Goal: Task Accomplishment & Management: Manage account settings

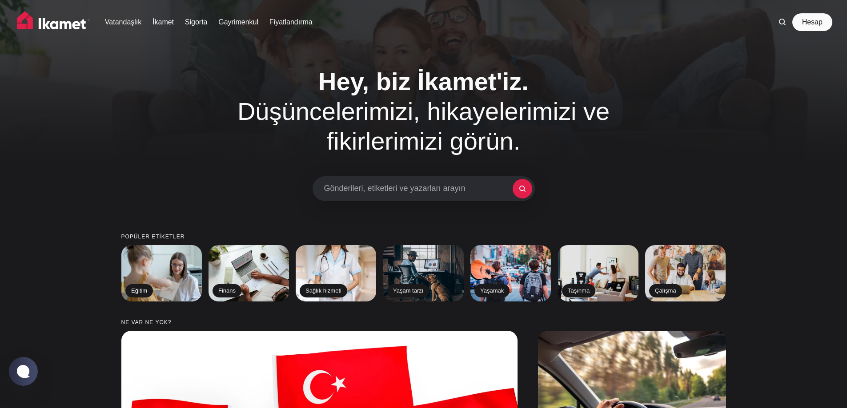
click at [816, 24] on font "Hesap" at bounding box center [812, 22] width 20 height 8
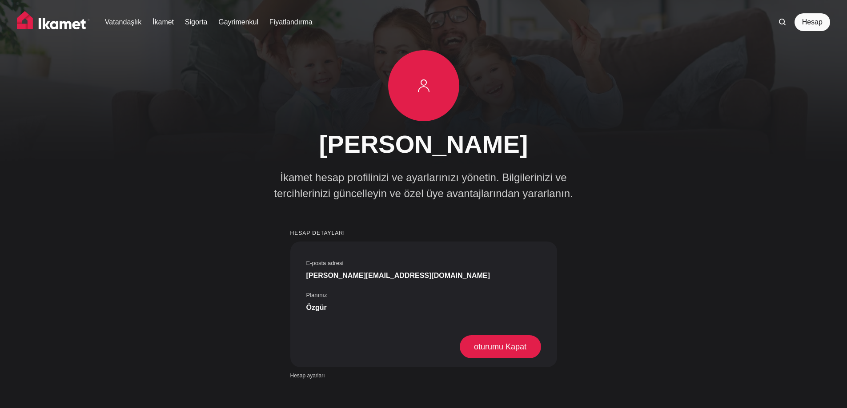
click at [60, 24] on img at bounding box center [53, 22] width 73 height 22
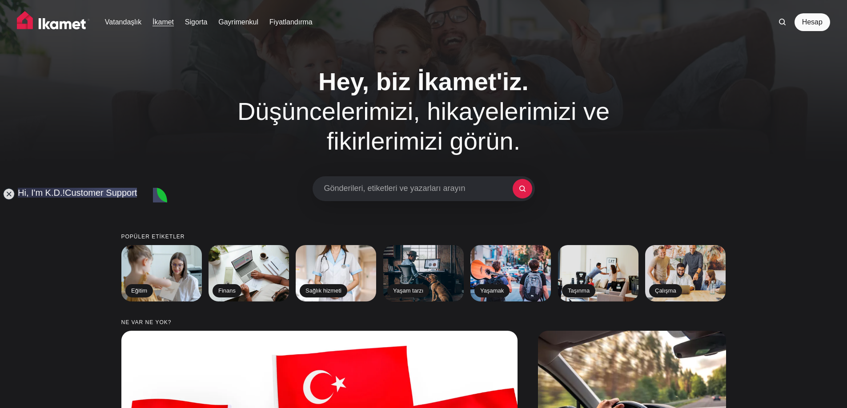
click at [170, 23] on font "İkamet" at bounding box center [162, 22] width 21 height 8
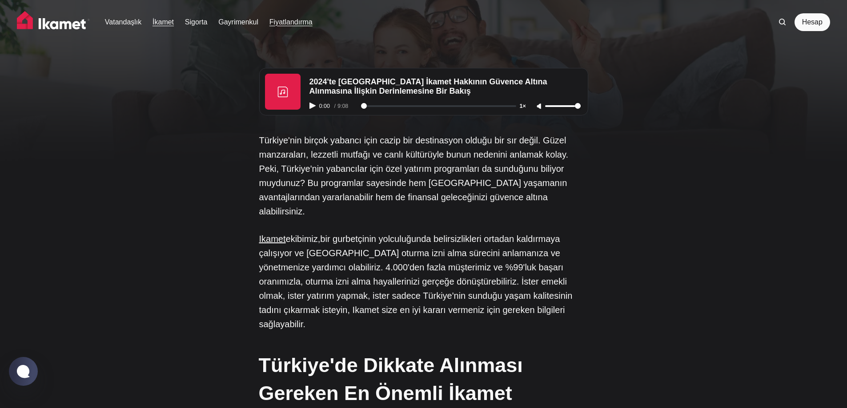
click at [296, 24] on font "Fiyatlandırma" at bounding box center [290, 22] width 43 height 8
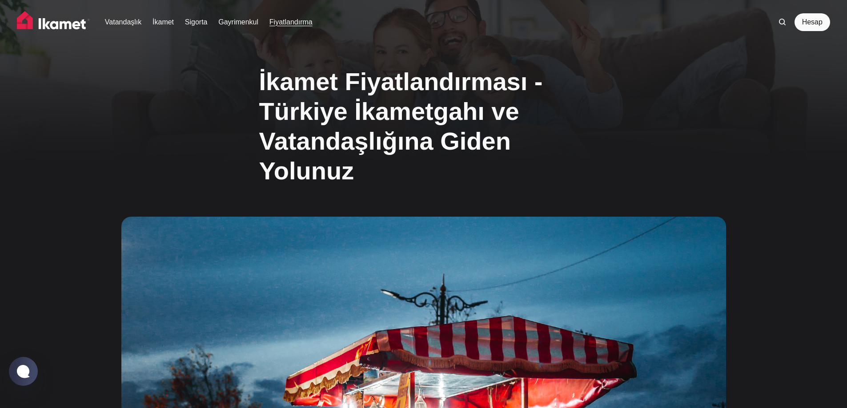
click at [52, 26] on img at bounding box center [53, 22] width 73 height 22
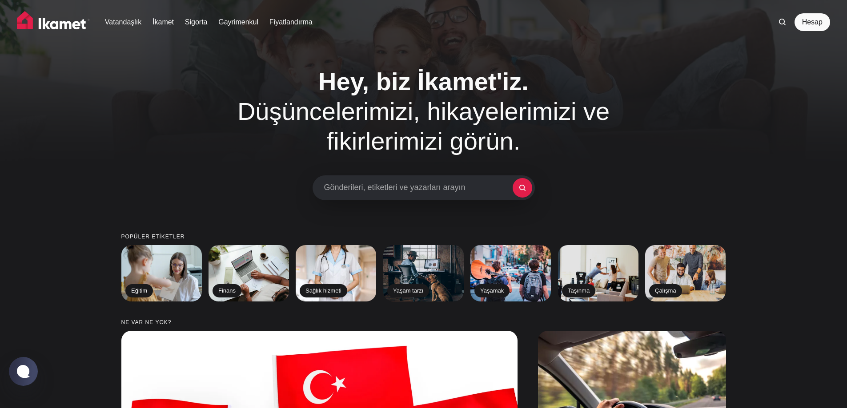
click at [415, 190] on font "Gönderileri, etiketleri ve yazarları arayın" at bounding box center [394, 187] width 141 height 9
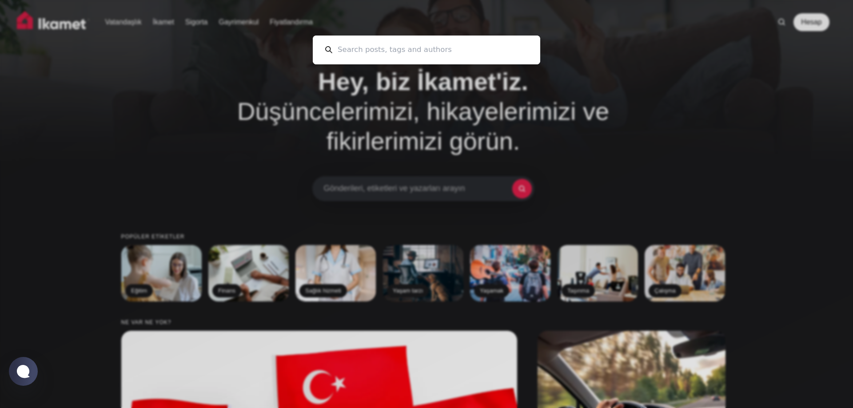
click at [232, 99] on div "Cancel" at bounding box center [426, 204] width 853 height 408
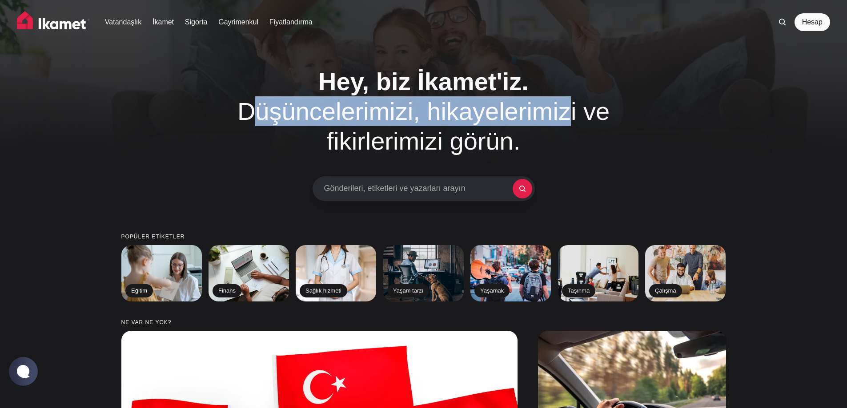
drag, startPoint x: 488, startPoint y: 111, endPoint x: 558, endPoint y: 131, distance: 73.1
click at [551, 119] on h1 "Hey, biz İkamet'iz. Düşüncelerimizi, hikayelerimizi ve fikirlerimizi görün." at bounding box center [423, 112] width 453 height 90
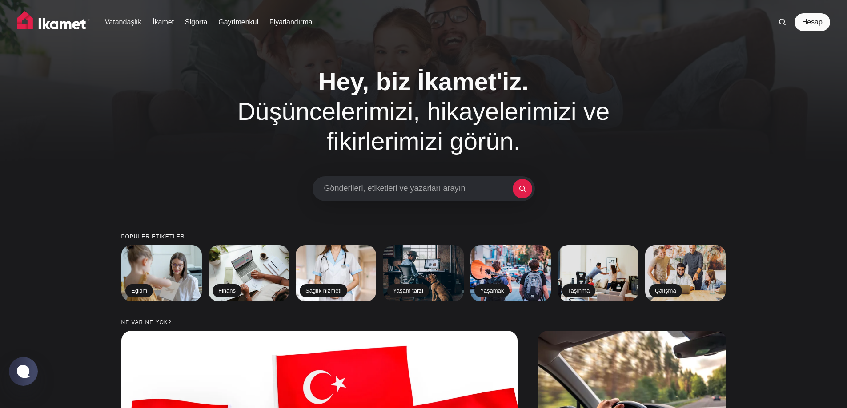
click at [560, 136] on h1 "Hey, biz İkamet'iz. Düşüncelerimizi, hikayelerimizi ve fikirlerimizi görün." at bounding box center [423, 112] width 453 height 90
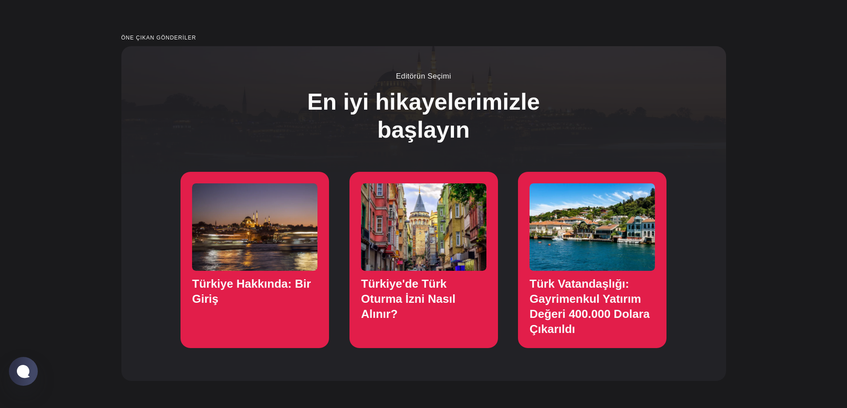
scroll to position [667, 0]
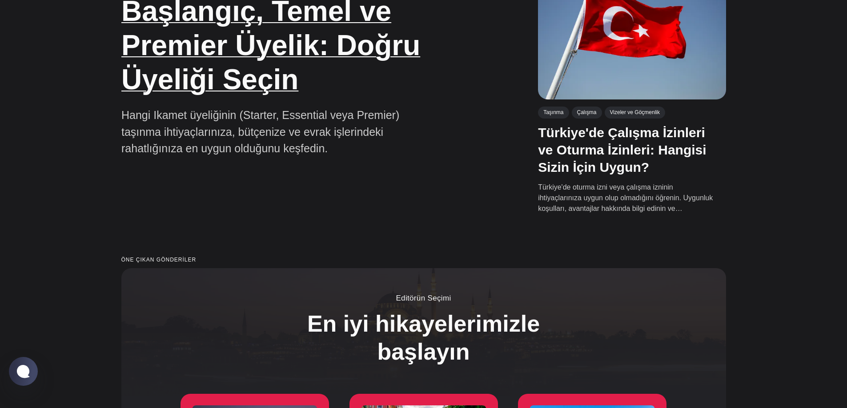
click at [212, 82] on font "Başlangıç, Temel ve Premier Üyelik: Doğru Üyeliği Seçin" at bounding box center [270, 45] width 299 height 100
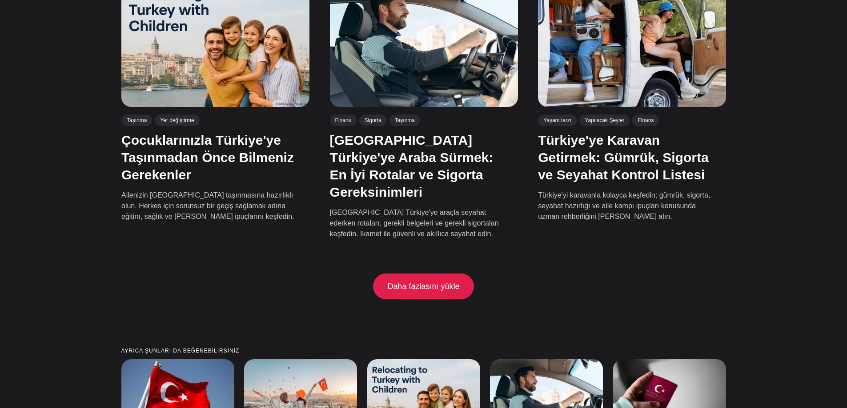
scroll to position [1778, 0]
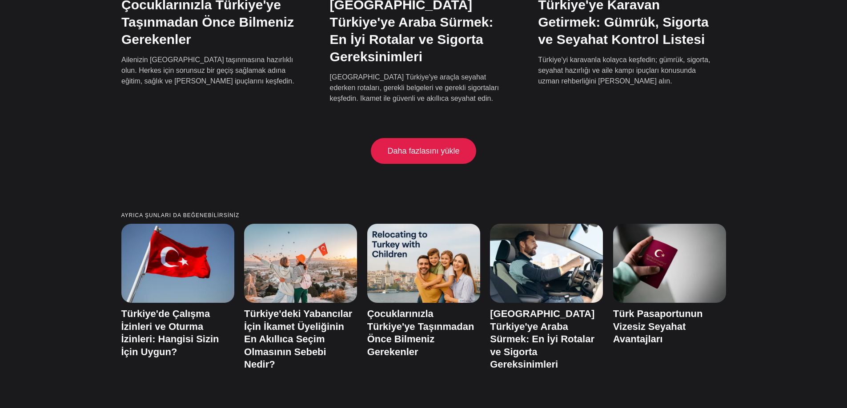
click at [449, 147] on font "Daha fazlasını yükle" at bounding box center [423, 151] width 72 height 9
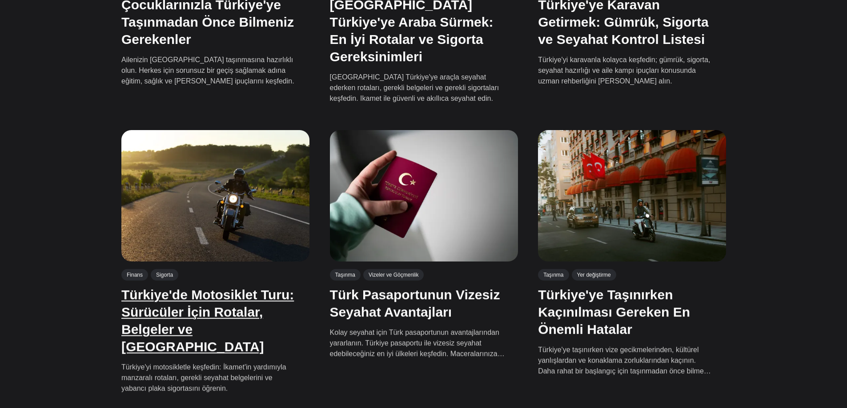
click at [195, 296] on font "Türkiye'de Motosiklet Turu: Sürücüler İçin Rotalar, Belgeler ve Sigorta" at bounding box center [207, 321] width 172 height 67
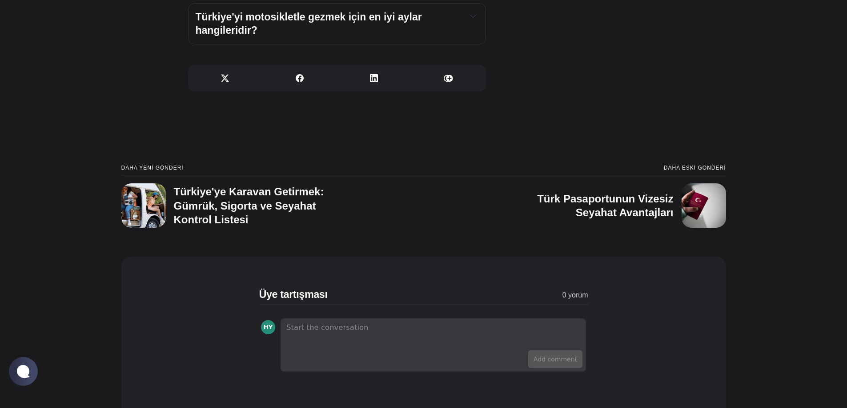
scroll to position [4800, 0]
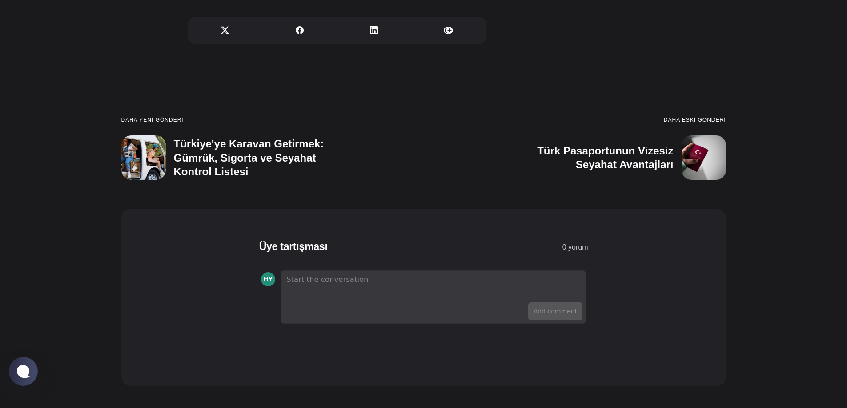
click at [330, 280] on div "HY" at bounding box center [422, 282] width 325 height 21
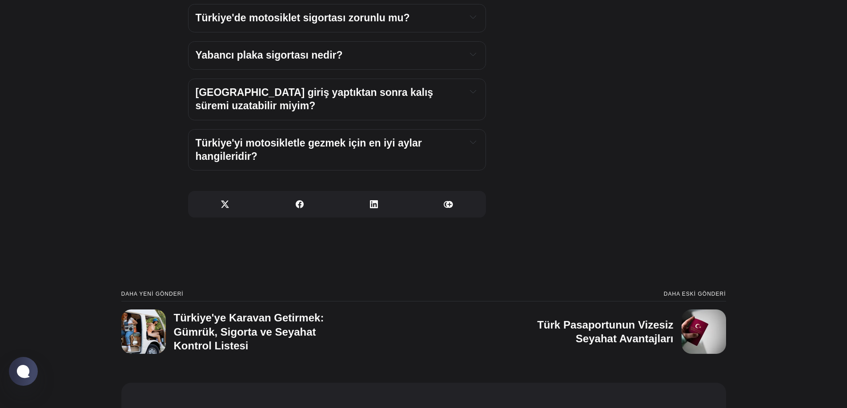
scroll to position [4622, 0]
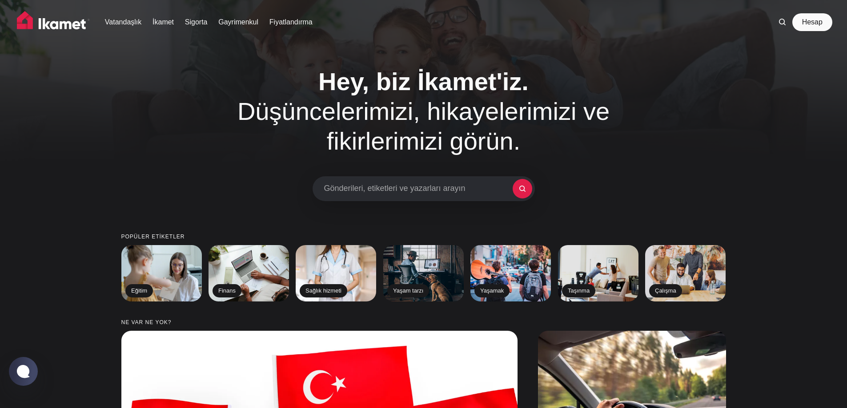
click at [809, 23] on font "Hesap" at bounding box center [812, 22] width 20 height 8
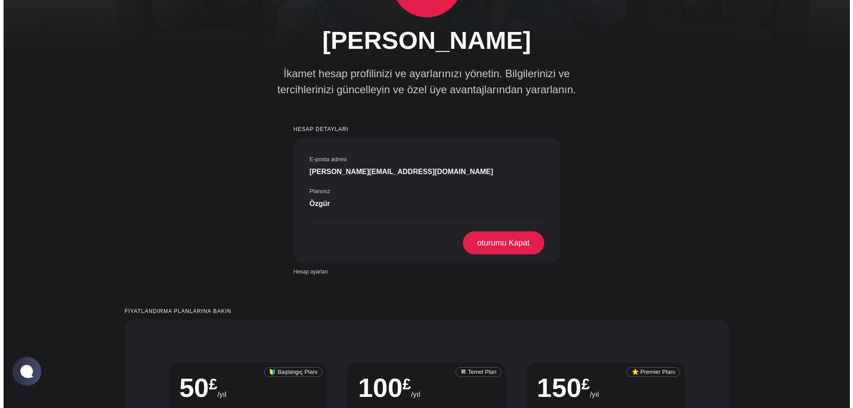
scroll to position [133, 0]
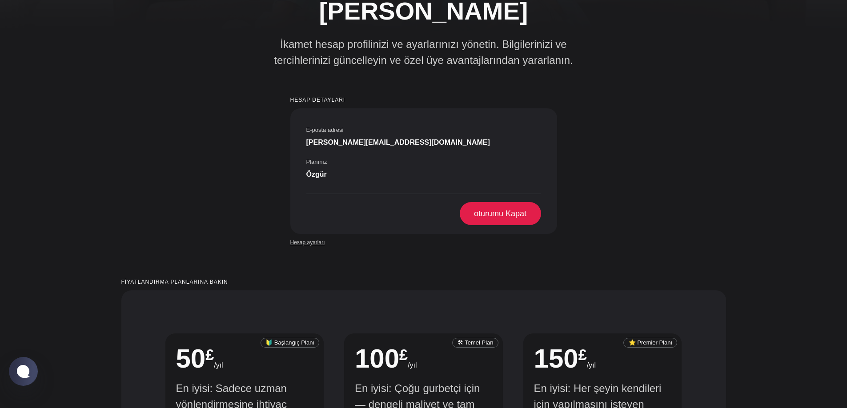
click at [305, 240] on font "Hesap ayarları" at bounding box center [307, 243] width 35 height 6
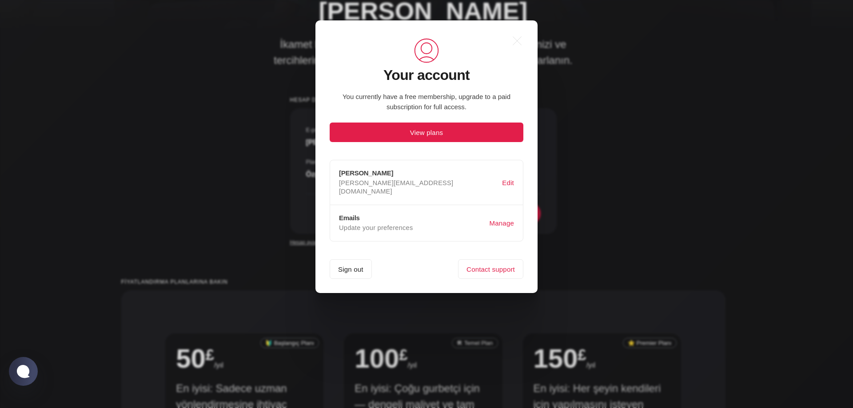
scroll to position [0, 0]
click at [482, 220] on font "Üstesinden gelmek" at bounding box center [485, 224] width 58 height 8
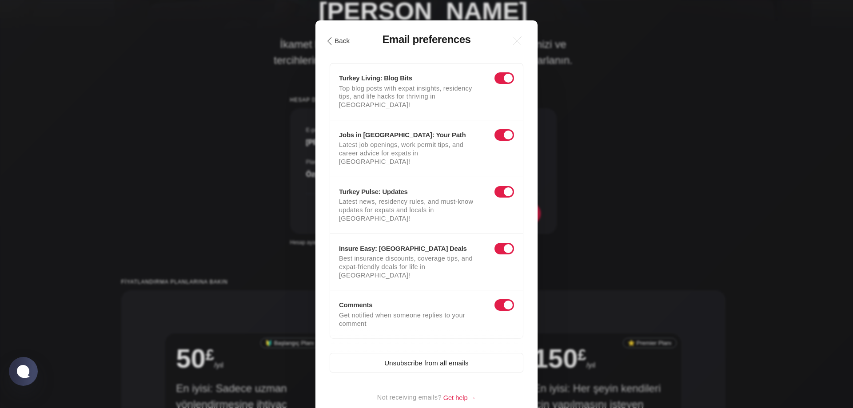
click at [334, 40] on button ".cls-1{fill:none;stroke:currentColor;stroke-linecap:round;stroke-linejoin:round…" at bounding box center [338, 40] width 31 height 15
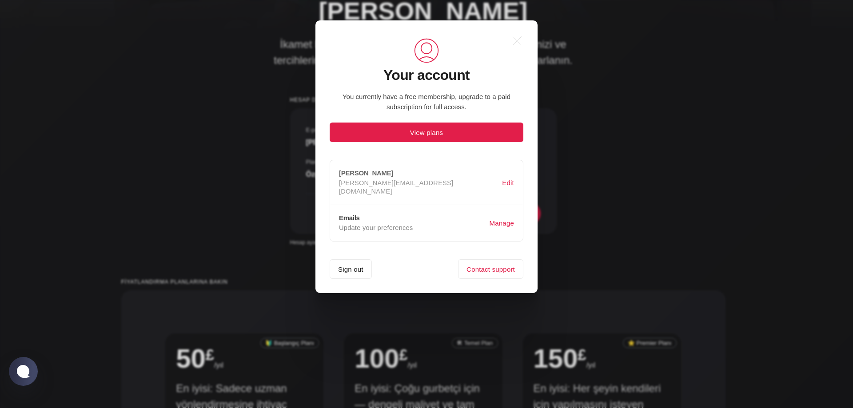
click at [444, 174] on h3 "[PERSON_NAME]" at bounding box center [420, 173] width 163 height 8
click at [510, 175] on button "Edit" at bounding box center [508, 182] width 16 height 17
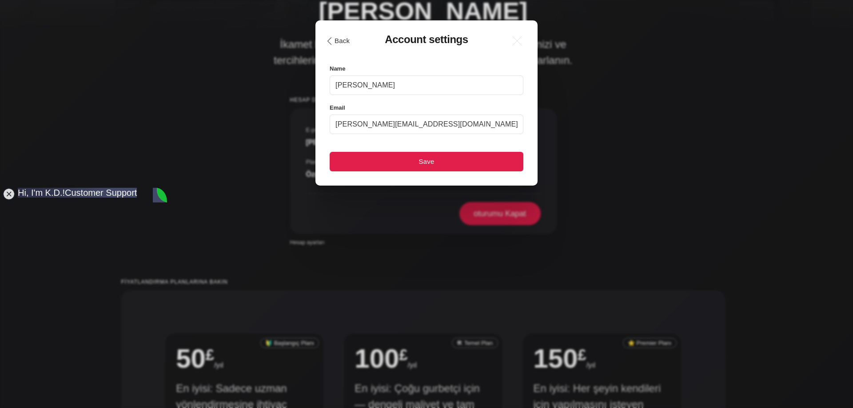
click at [335, 41] on button ".cls-1{fill:none;stroke:currentColor;stroke-linecap:round;stroke-linejoin:round…" at bounding box center [338, 40] width 31 height 15
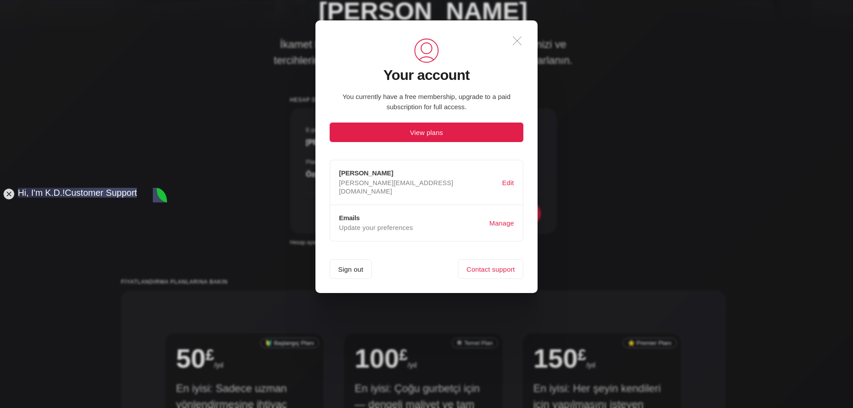
click at [517, 44] on icon ".a{fill:none;stroke:currentColor;stroke-linecap:round;stroke-linejoin:round;str…" at bounding box center [518, 41] width 20 height 20
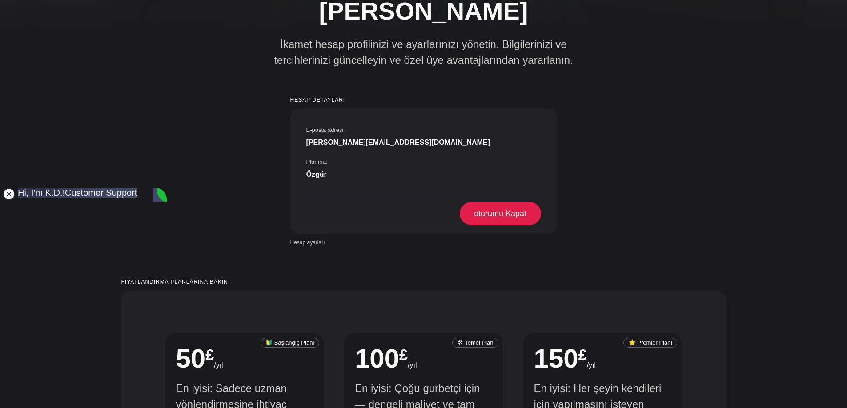
click at [4, 194] on jdiv at bounding box center [9, 194] width 12 height 12
click at [10, 194] on jdiv at bounding box center [9, 194] width 12 height 12
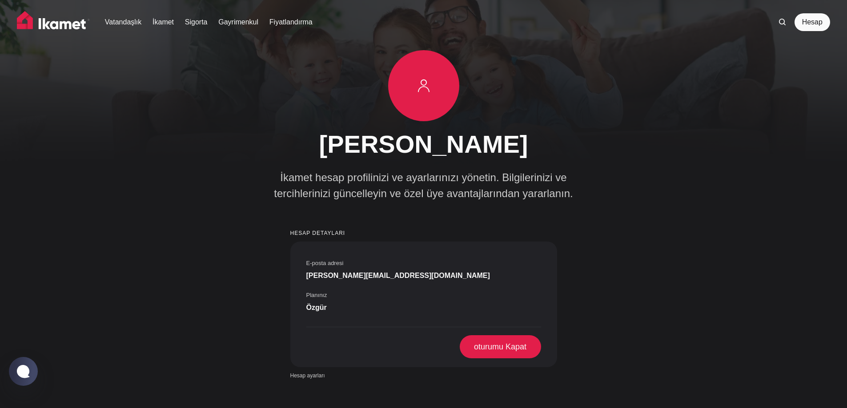
click at [244, 12] on div "Vatandaşlık İkamet Sigorta Gayrimenkul Fiyatlandırma Hesap" at bounding box center [423, 25] width 847 height 50
click at [244, 20] on font "Gayrimenkul" at bounding box center [238, 22] width 40 height 8
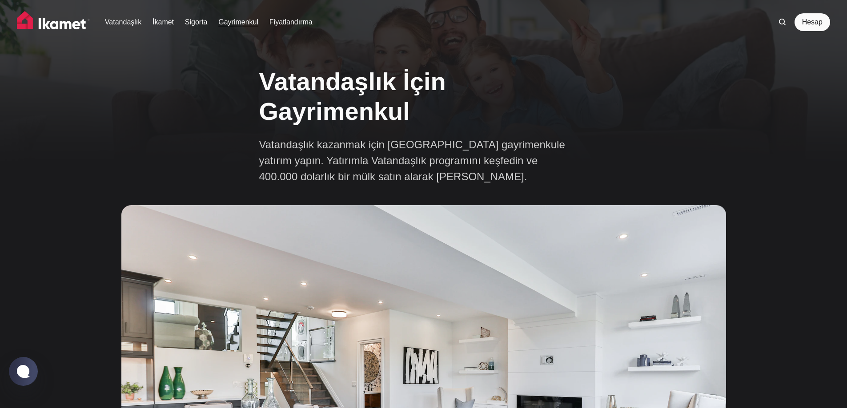
click at [65, 21] on img at bounding box center [53, 22] width 73 height 22
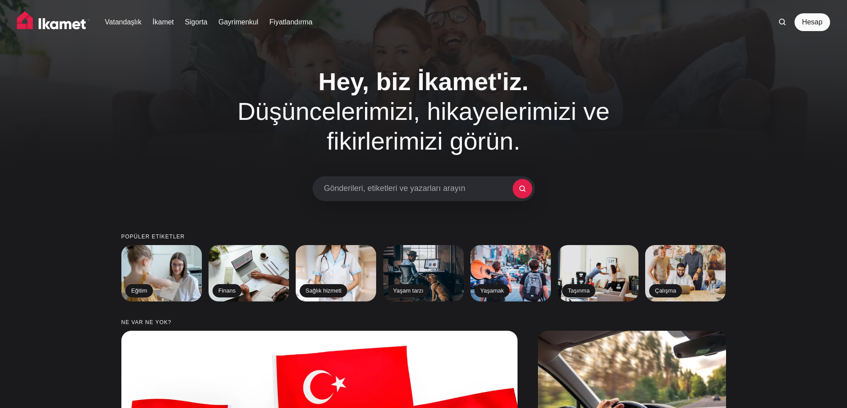
click at [654, 180] on div "Hey, biz İkamet'iz. Düşüncelerimizi, hikayelerimizi ve fikirlerimizi görün. Gön…" at bounding box center [423, 134] width 689 height 135
click at [161, 236] on font "Popüler etiketler" at bounding box center [153, 237] width 64 height 6
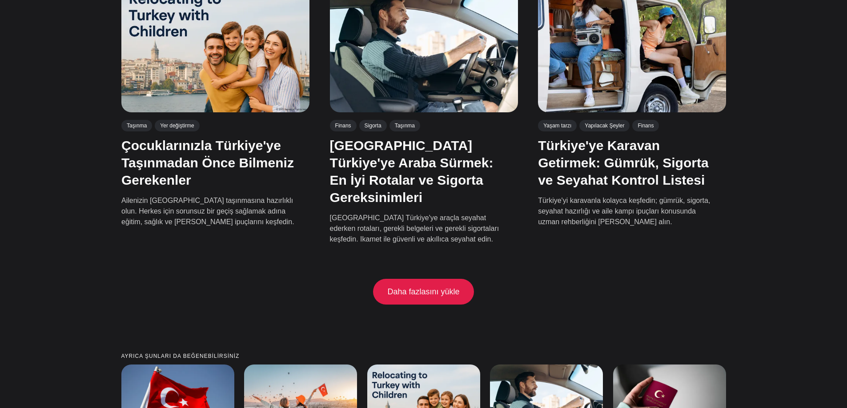
scroll to position [1644, 0]
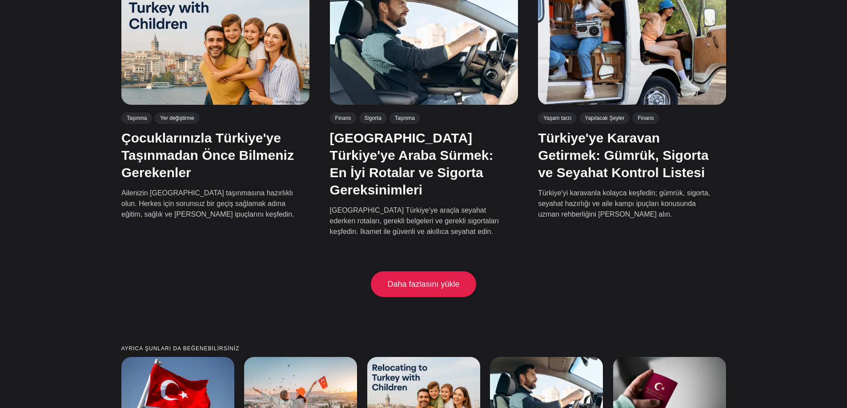
click at [444, 280] on font "Daha fazlasını yükle" at bounding box center [423, 284] width 72 height 9
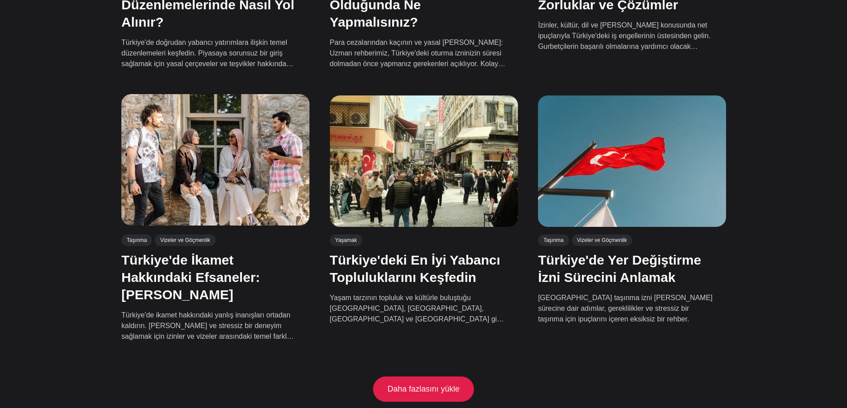
scroll to position [2444, 0]
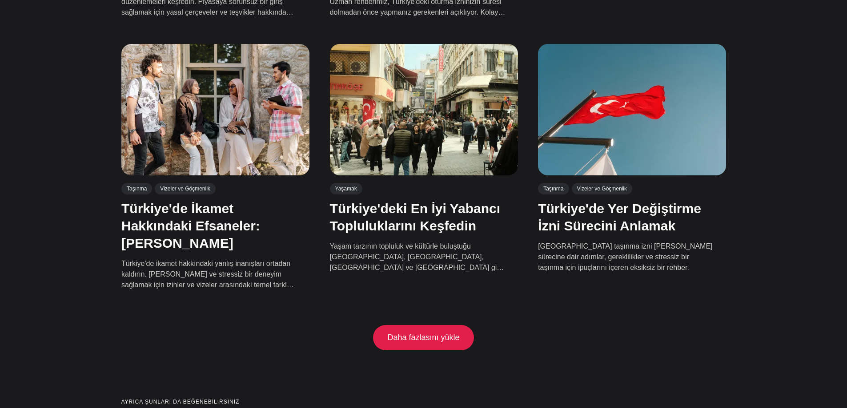
click at [434, 325] on div "Daha fazlasını yükle" at bounding box center [423, 362] width 847 height 75
click at [421, 333] on font "Daha fazlasını yükle" at bounding box center [423, 337] width 72 height 9
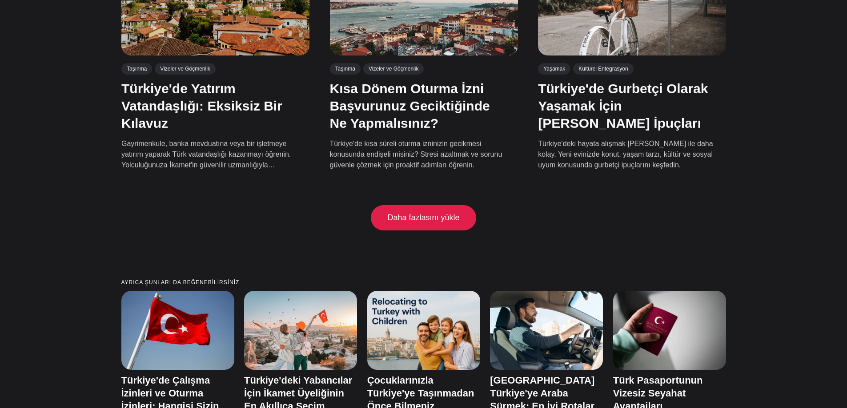
scroll to position [3422, 0]
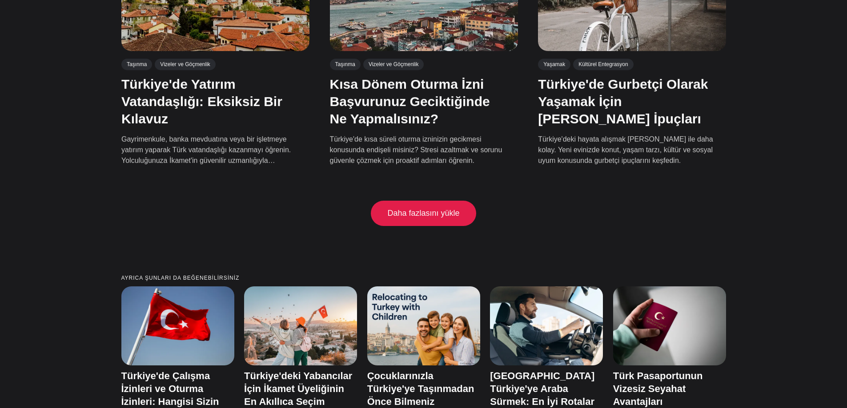
click at [421, 201] on button "Daha fazlasını yükle" at bounding box center [423, 214] width 101 height 26
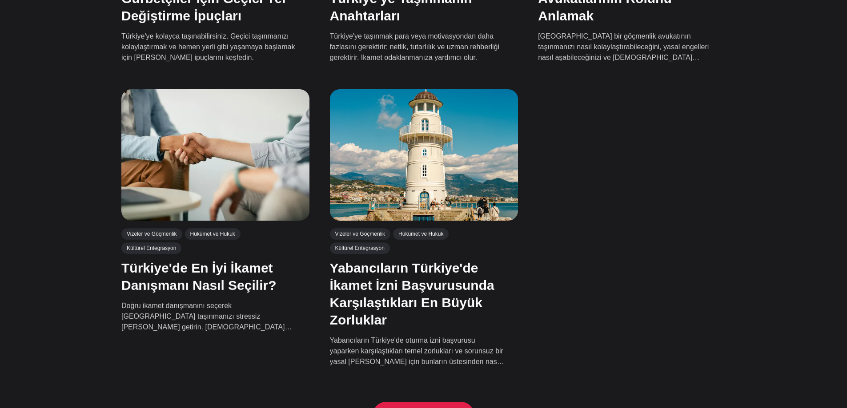
scroll to position [4089, 0]
click at [444, 408] on font "Daha fazlasını yükle" at bounding box center [423, 414] width 72 height 9
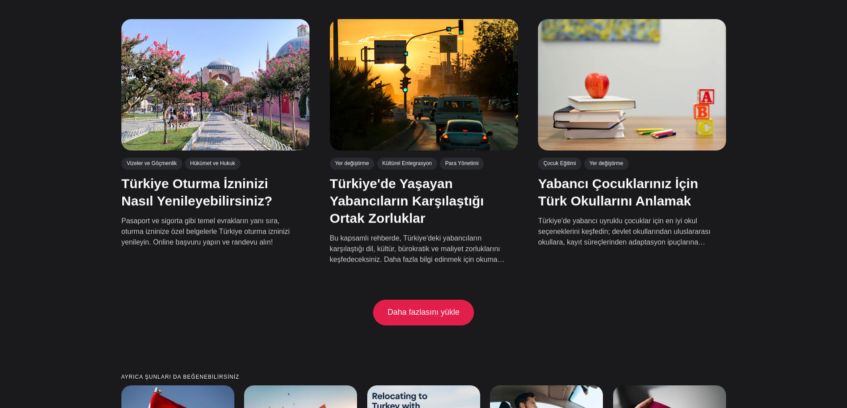
scroll to position [5111, 0]
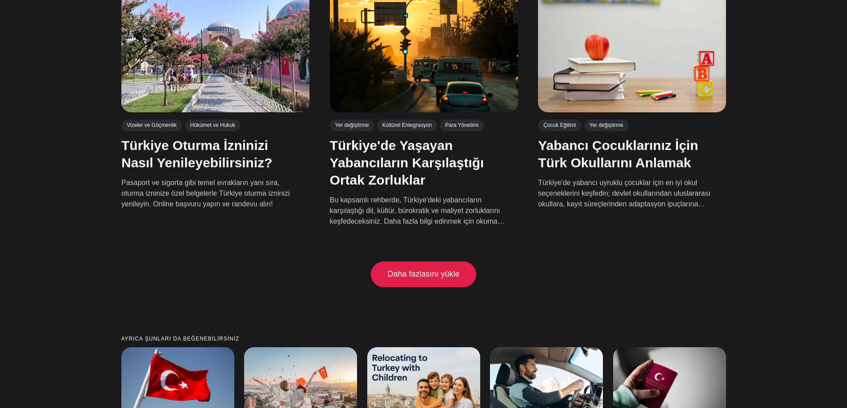
click at [412, 270] on font "Daha fazlasını yükle" at bounding box center [423, 274] width 72 height 9
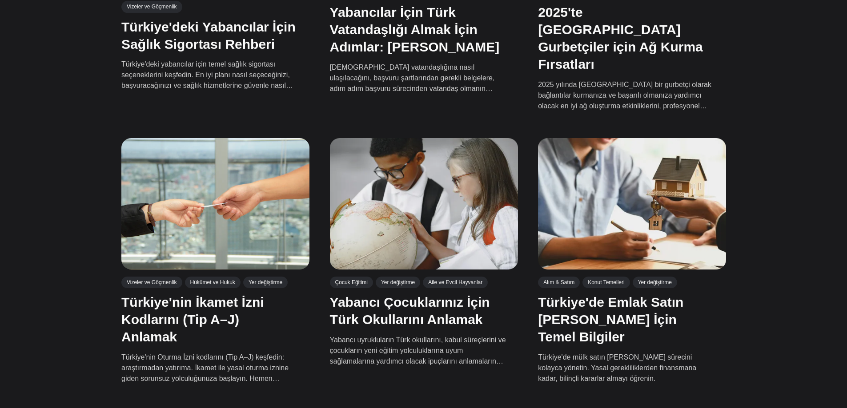
scroll to position [5822, 0]
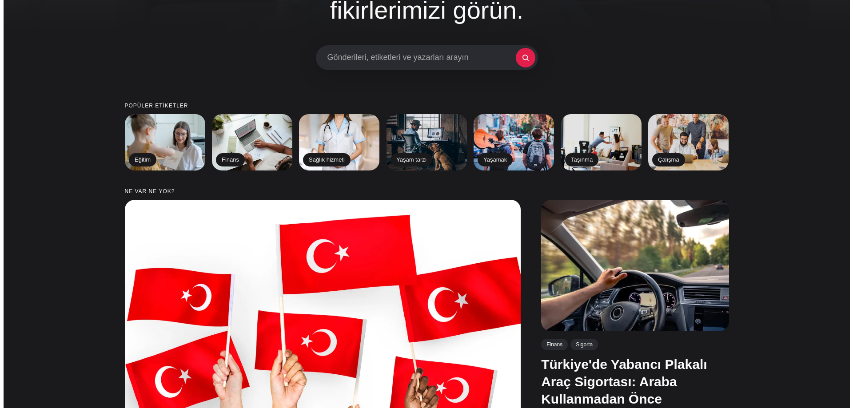
scroll to position [10, 0]
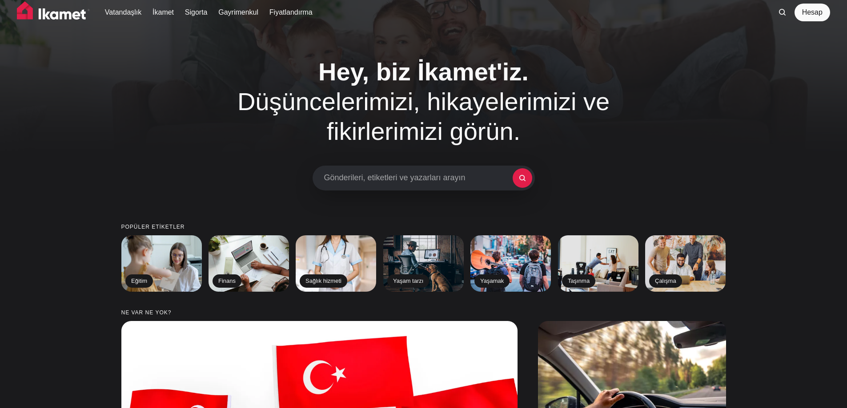
click at [425, 178] on font "Gönderileri, etiketleri ve yazarları arayın" at bounding box center [394, 177] width 141 height 9
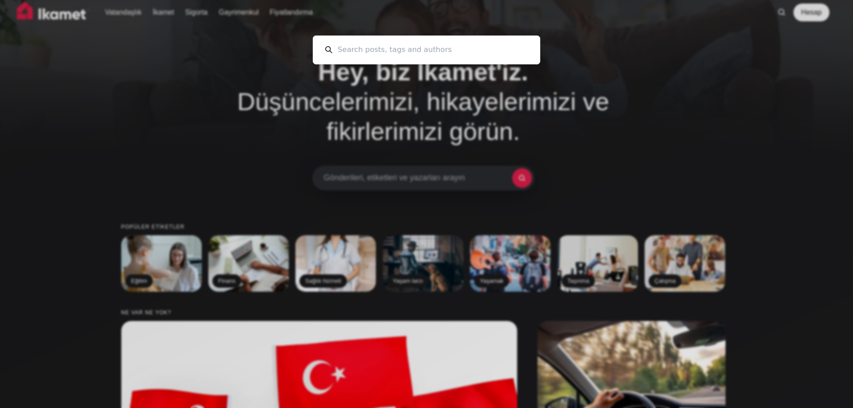
scroll to position [0, 0]
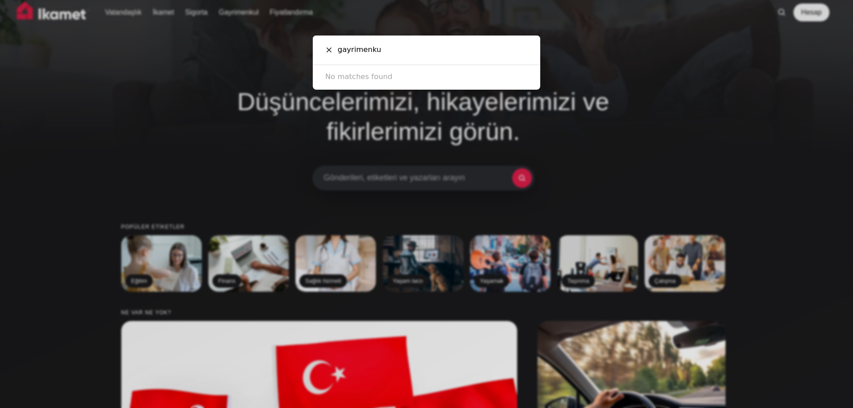
type input "gayrimenkul"
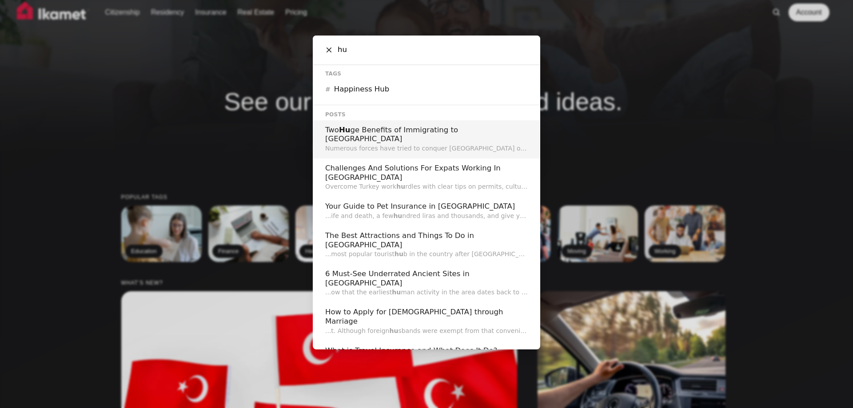
click at [356, 50] on input "hu" at bounding box center [430, 50] width 196 height 29
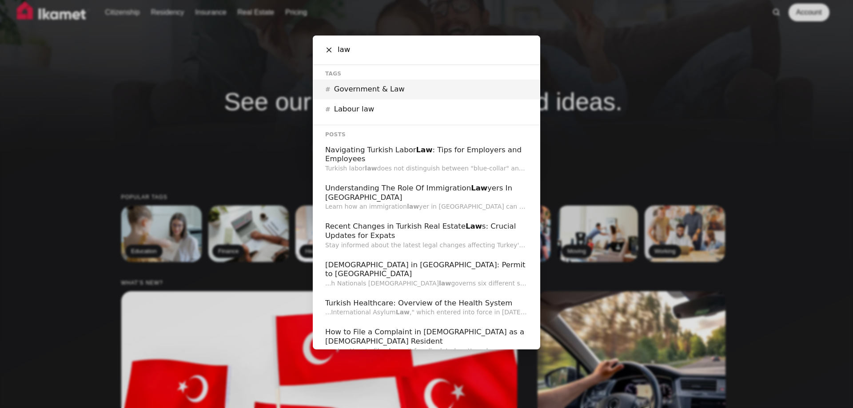
click at [362, 47] on input "law" at bounding box center [430, 50] width 196 height 29
paste input "real estate"
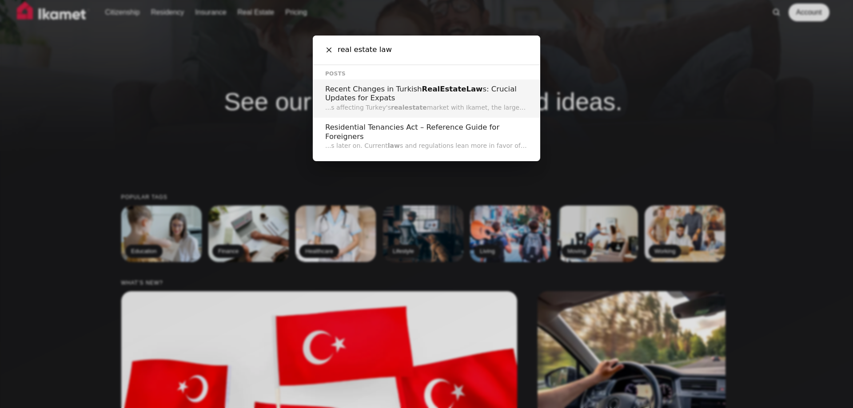
type input "real estate law"
click at [393, 96] on h2 "Recent Changes in Turkish Real Estate Law s: Crucial Updates for Expats" at bounding box center [426, 94] width 203 height 18
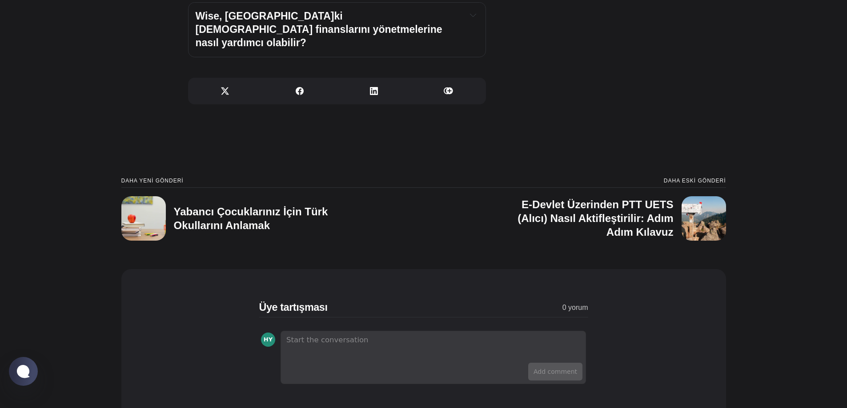
scroll to position [4133, 0]
click at [352, 340] on div "HY" at bounding box center [422, 342] width 325 height 21
click at [324, 344] on div "HY" at bounding box center [422, 342] width 325 height 21
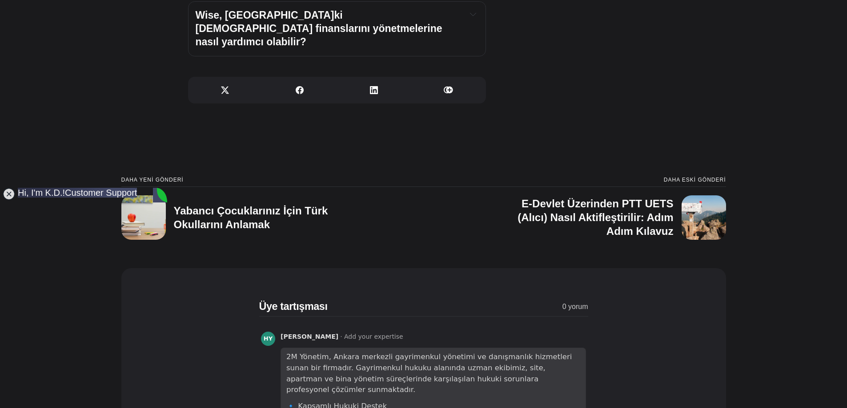
click at [293, 401] on p "🔹 Kapsamlı Hukuki Destek" at bounding box center [433, 406] width 294 height 11
click at [535, 378] on p "2M Yönetim, Ankara merkezli gayrimenkul yönetimi ve danışmanlık hizmetleri suna…" at bounding box center [433, 374] width 294 height 44
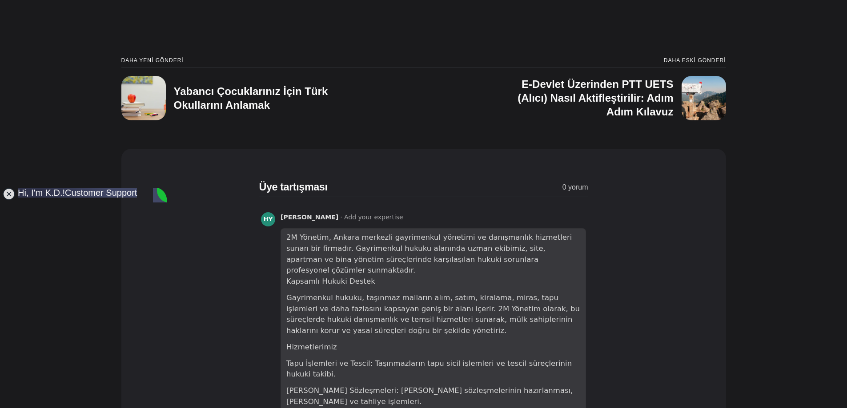
scroll to position [4267, 0]
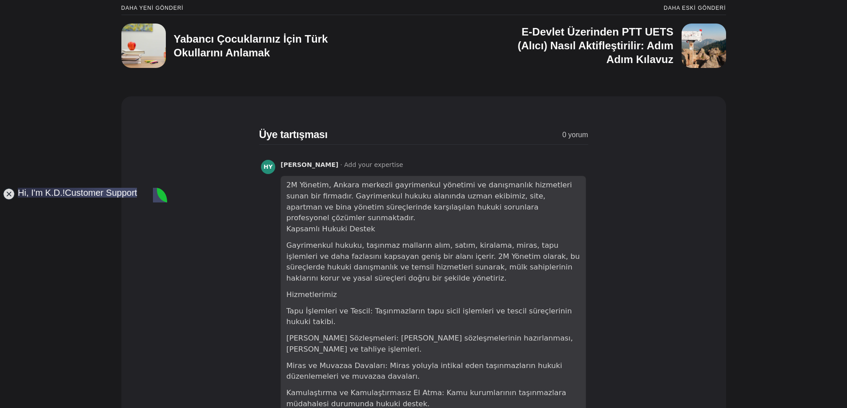
scroll to position [4356, 0]
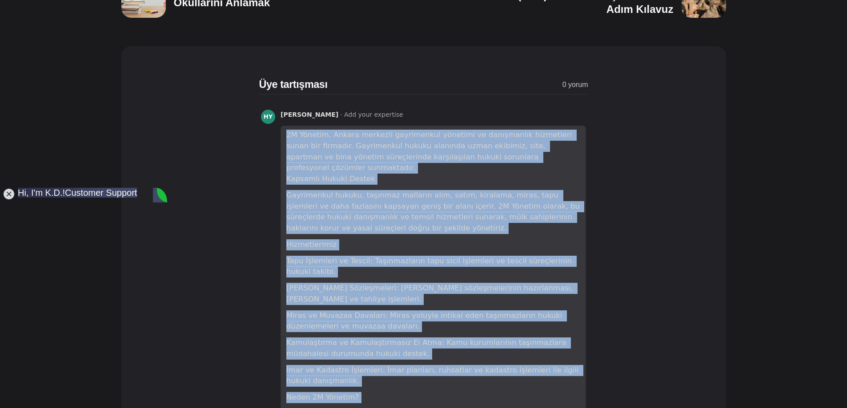
copy div "2M Yönetim, Ankara merkezli gayrimenkul yönetimi ve danışmanlık hizmetleri suna…"
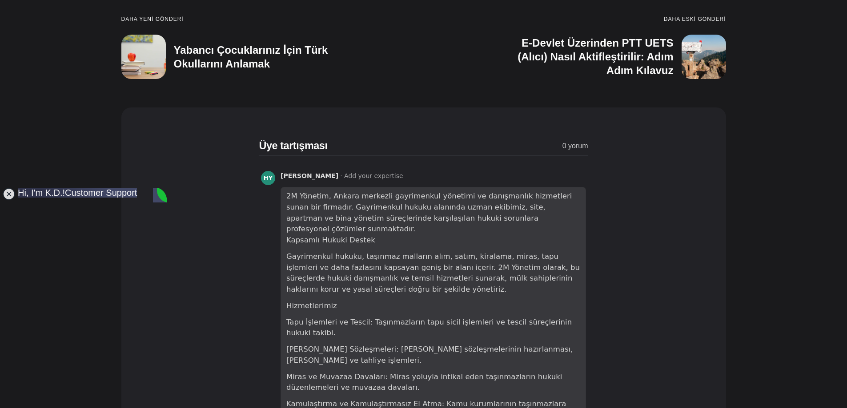
scroll to position [4178, 0]
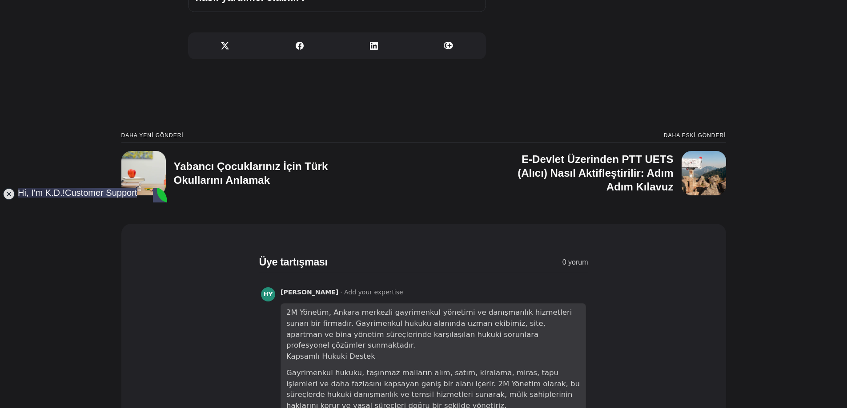
click at [548, 337] on p "2M Yönetim, Ankara merkezli gayrimenkul yönetimi ve danışmanlık hizmetleri suna…" at bounding box center [433, 335] width 294 height 55
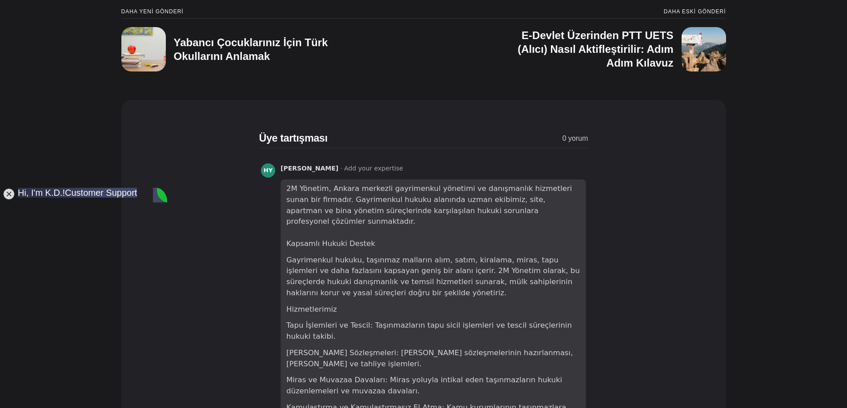
scroll to position [4356, 0]
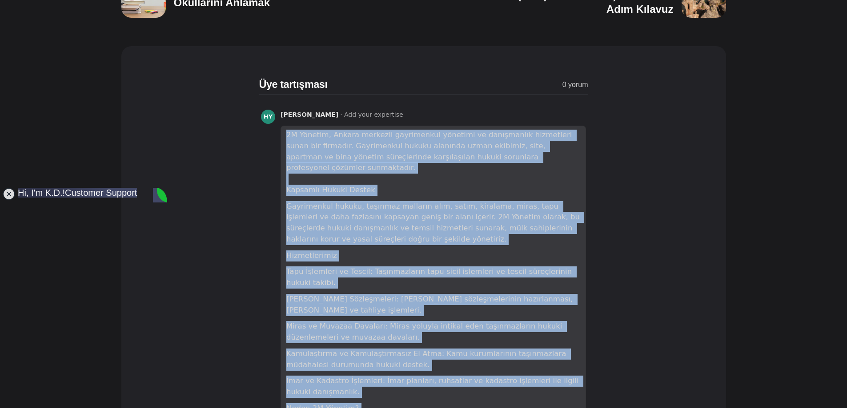
copy div "2M Yönetim, Ankara merkezli gayrimenkul yönetimi ve danışmanlık hizmetleri suna…"
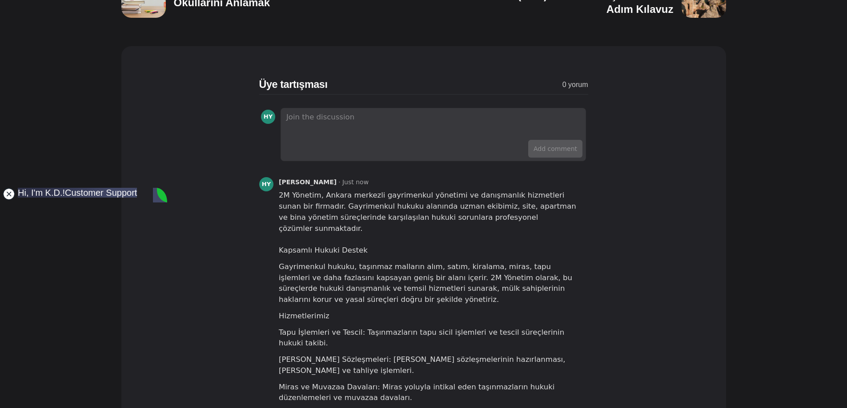
click at [10, 194] on jdiv at bounding box center [9, 194] width 12 height 12
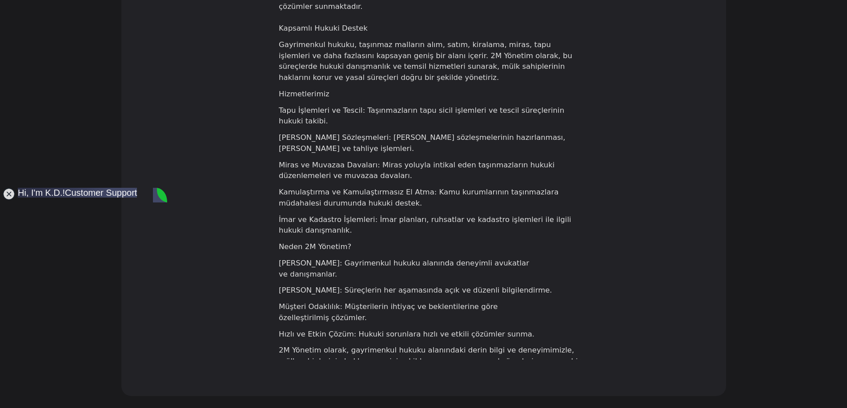
click at [333, 393] on icon "button" at bounding box center [336, 396] width 7 height 7
click at [334, 393] on icon "button" at bounding box center [336, 396] width 7 height 7
click at [342, 361] on button "Edit" at bounding box center [351, 368] width 32 height 15
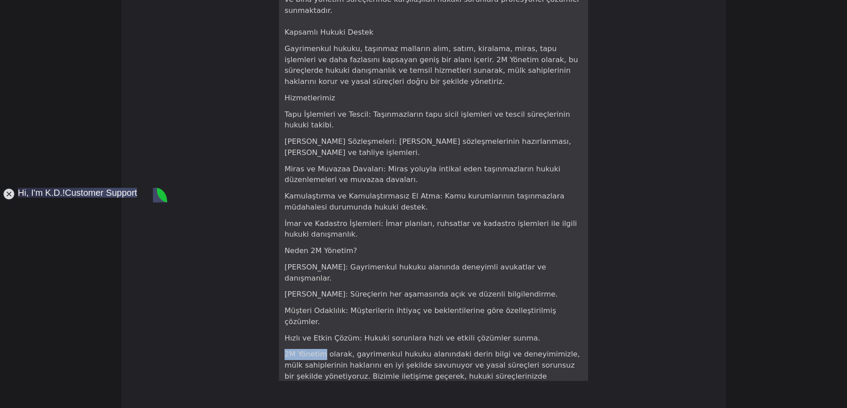
drag, startPoint x: 322, startPoint y: 300, endPoint x: 277, endPoint y: 300, distance: 44.9
click at [277, 300] on div "HY Hasan Yalçın · Just now 2M Yönetim, Ankara merkezli gayrimenkul yönetimi ve …" at bounding box center [423, 190] width 329 height 469
click at [572, 408] on span "Save" at bounding box center [569, 412] width 15 height 9
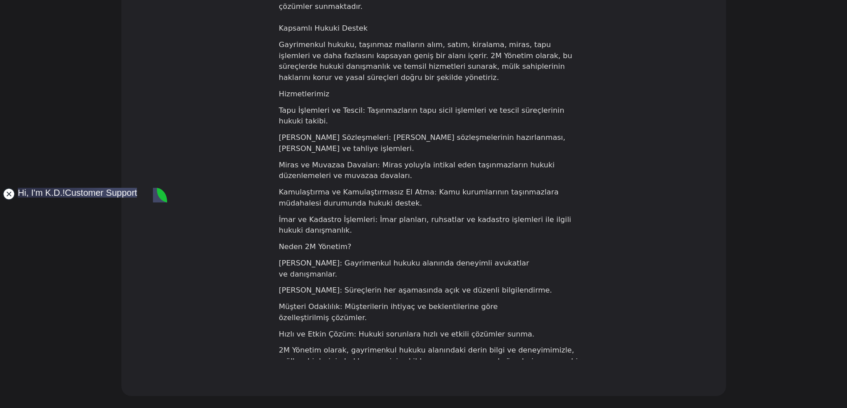
click at [6, 197] on jdiv at bounding box center [9, 194] width 12 height 12
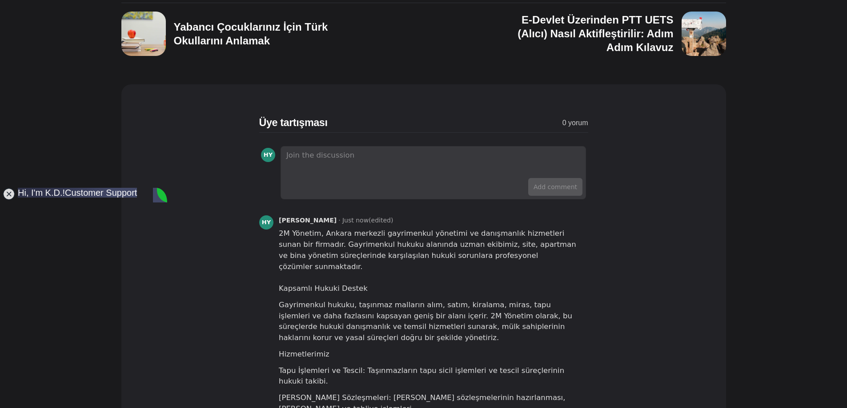
scroll to position [4267, 0]
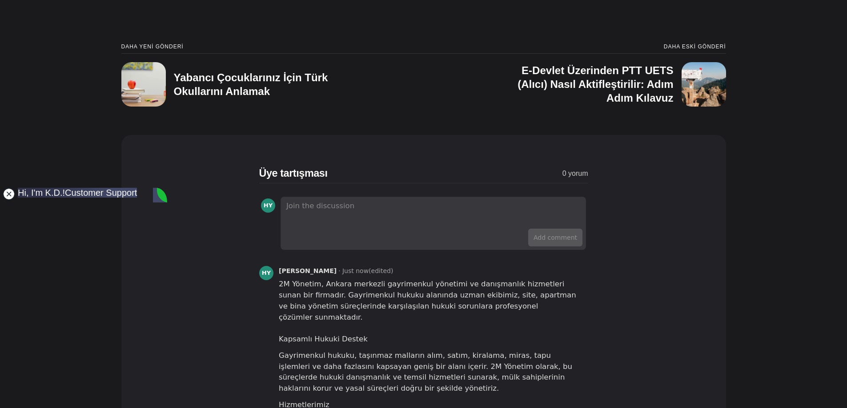
click at [11, 194] on jdiv at bounding box center [9, 194] width 12 height 12
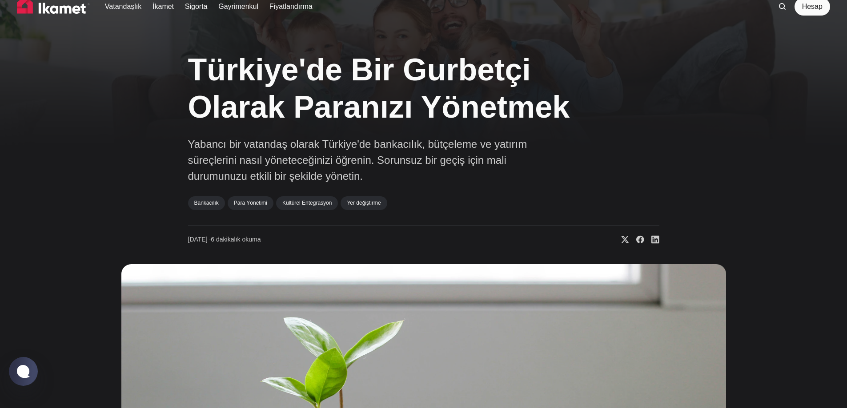
scroll to position [0, 0]
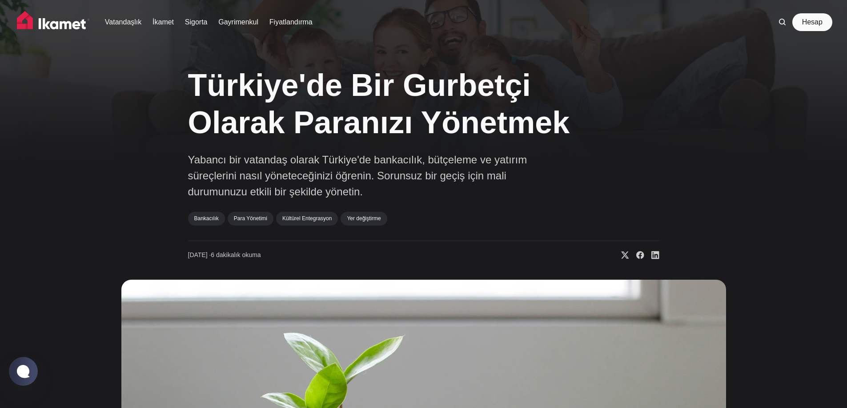
click at [810, 27] on link "Hesap" at bounding box center [812, 22] width 36 height 18
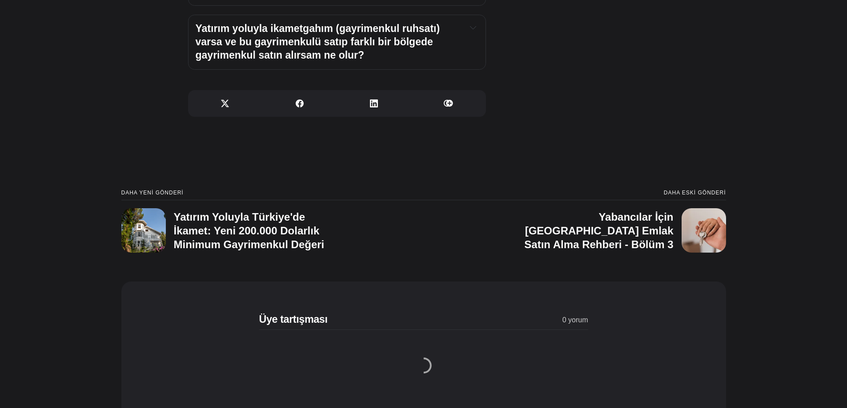
scroll to position [3511, 0]
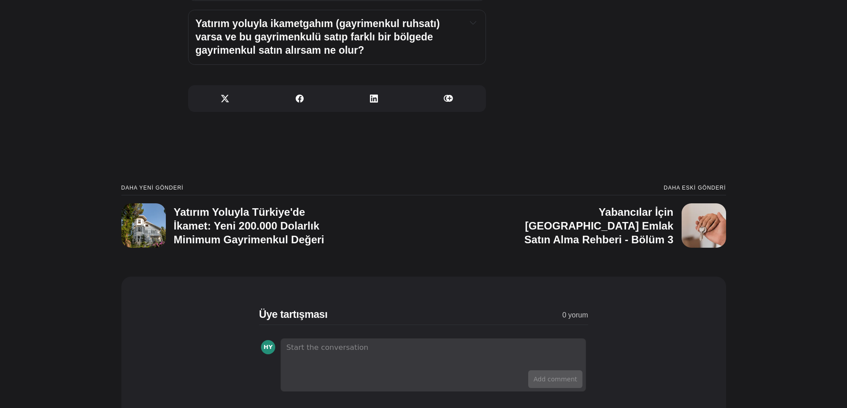
click at [357, 350] on div "HY" at bounding box center [422, 350] width 325 height 21
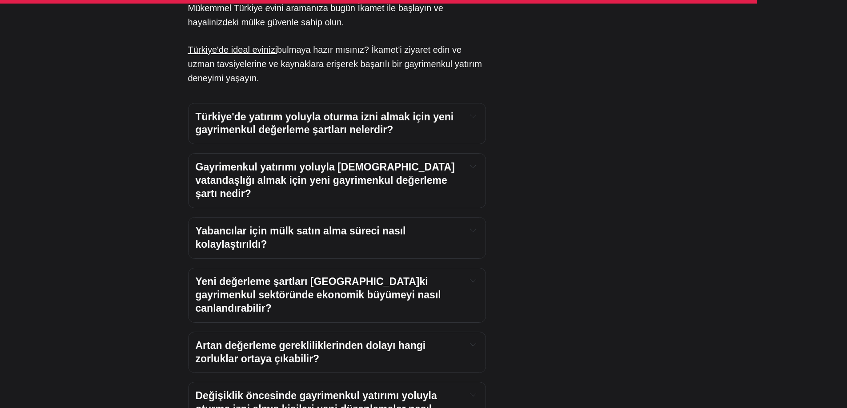
scroll to position [3022, 0]
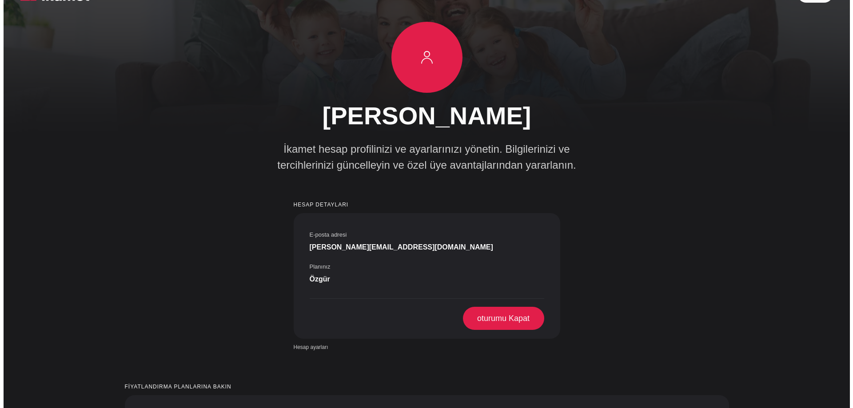
scroll to position [44, 0]
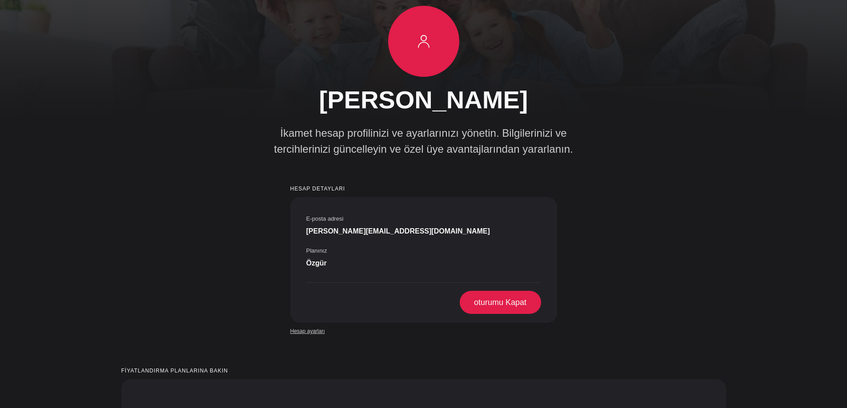
click at [316, 328] on font "Hesap ayarları" at bounding box center [307, 331] width 35 height 6
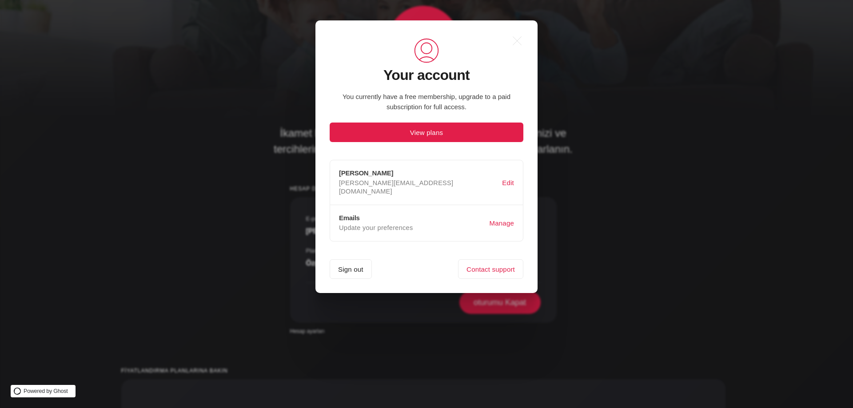
scroll to position [0, 0]
click at [505, 180] on button "Edit" at bounding box center [508, 182] width 16 height 17
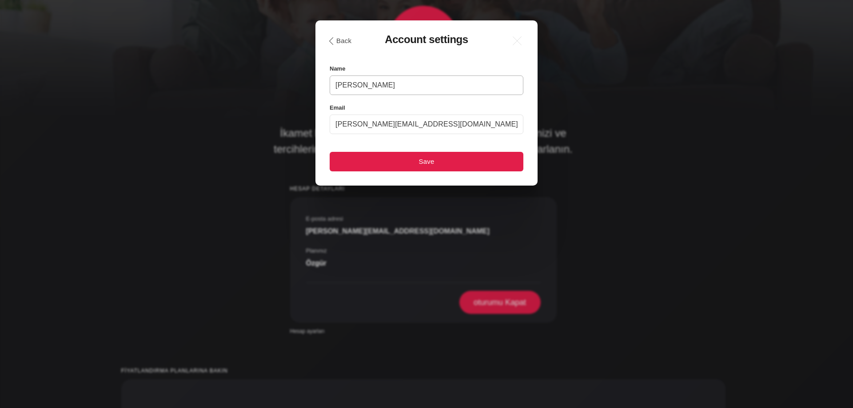
drag, startPoint x: 385, startPoint y: 87, endPoint x: 295, endPoint y: 90, distance: 90.7
click at [295, 90] on div ".a{fill:none;stroke:currentColor;stroke-linecap:round;stroke-linejoin:round;str…" at bounding box center [433, 204] width 867 height 408
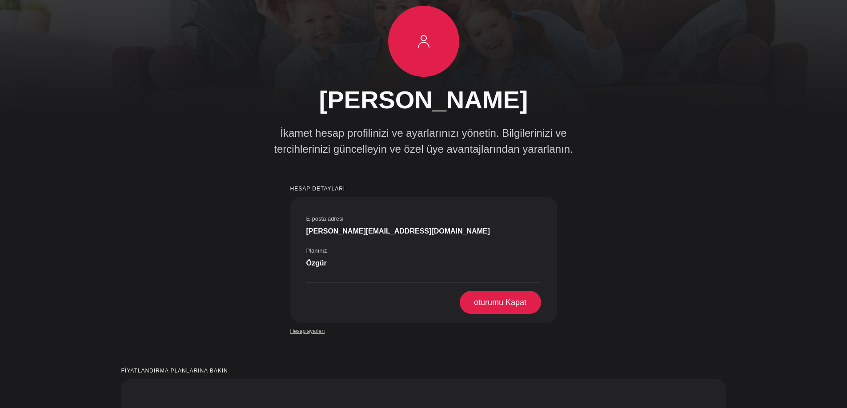
click at [307, 328] on font "Hesap ayarları" at bounding box center [307, 331] width 35 height 6
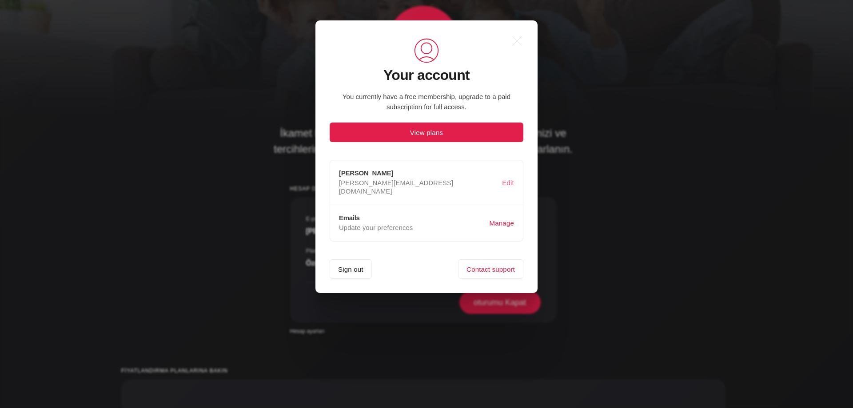
click at [513, 181] on button "Edit" at bounding box center [508, 182] width 16 height 17
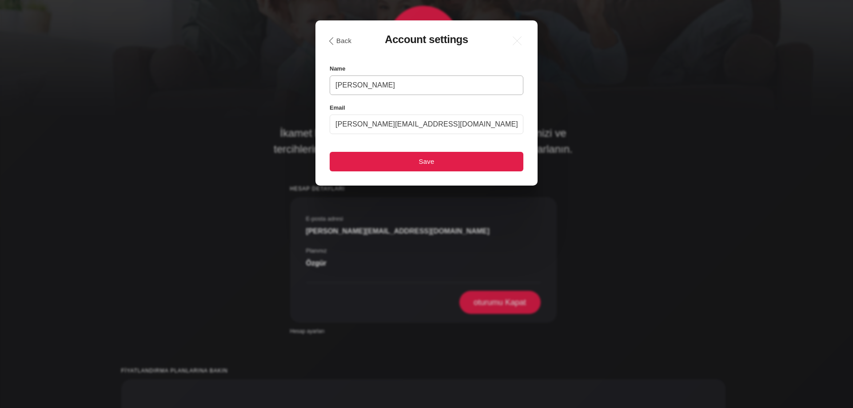
click at [386, 85] on input "[PERSON_NAME]" at bounding box center [427, 86] width 194 height 20
drag, startPoint x: 387, startPoint y: 85, endPoint x: 319, endPoint y: 89, distance: 68.1
click at [319, 89] on div ".a{fill:none;stroke:currentColor;stroke-linecap:round;stroke-linejoin:round;str…" at bounding box center [427, 102] width 222 height 165
type input "2M Yönetim"
click at [453, 163] on button "Save" at bounding box center [427, 162] width 194 height 20
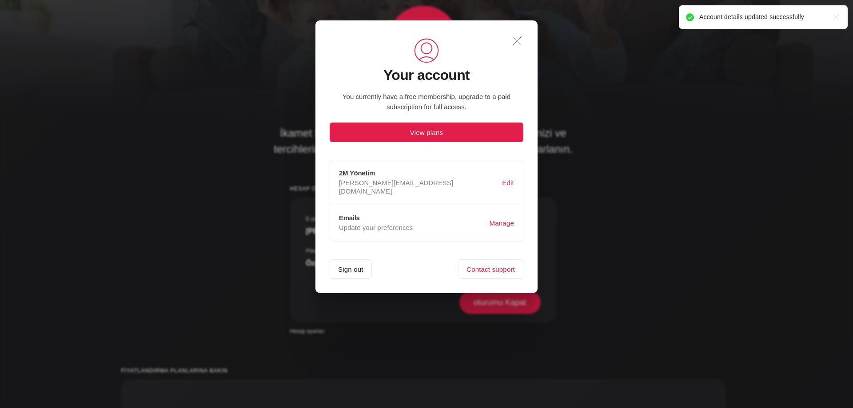
click at [520, 44] on icon ".a{fill:none;stroke:currentColor;stroke-linecap:round;stroke-linejoin:round;str…" at bounding box center [518, 41] width 20 height 20
